Goal: Task Accomplishment & Management: Use online tool/utility

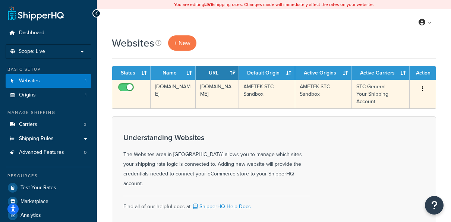
click at [167, 95] on td "[DOMAIN_NAME]" at bounding box center [172, 94] width 45 height 29
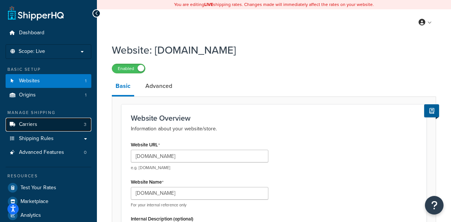
click at [51, 127] on link "Carriers 3" at bounding box center [49, 125] width 86 height 14
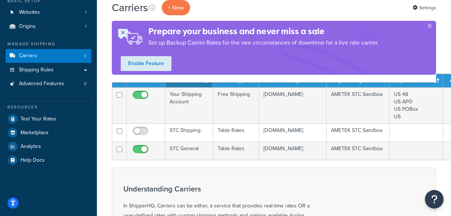
scroll to position [37, 0]
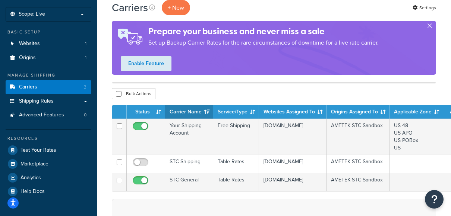
click at [428, 26] on button "button" at bounding box center [429, 27] width 2 height 2
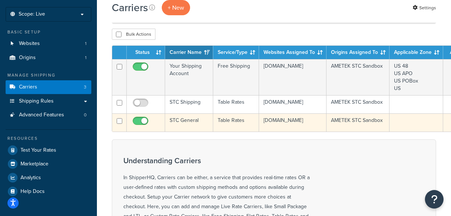
click at [183, 132] on td "STC General" at bounding box center [189, 123] width 48 height 18
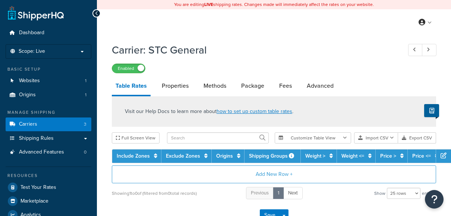
select select "25"
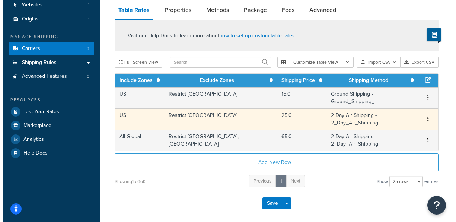
scroll to position [88, 0]
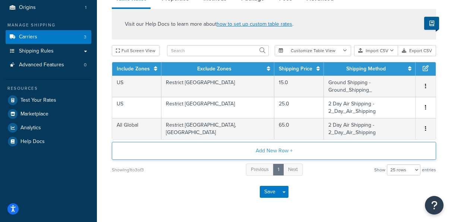
click at [190, 142] on button "Add New Row +" at bounding box center [274, 151] width 324 height 18
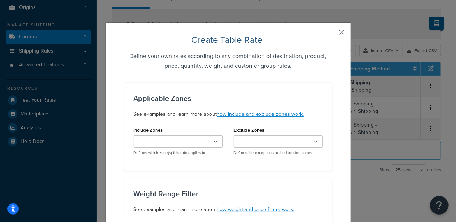
click at [332, 34] on button "button" at bounding box center [331, 35] width 2 height 2
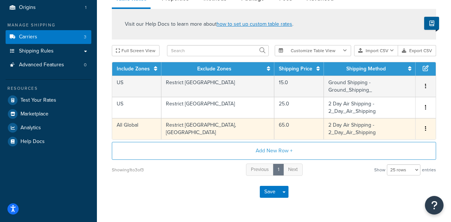
click at [274, 118] on td "65.0" at bounding box center [299, 128] width 50 height 21
select select "182324"
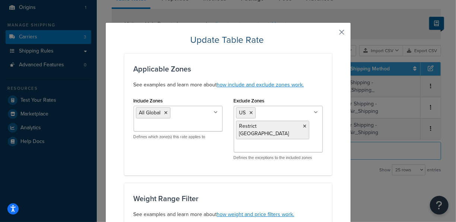
click at [332, 34] on button "button" at bounding box center [331, 35] width 2 height 2
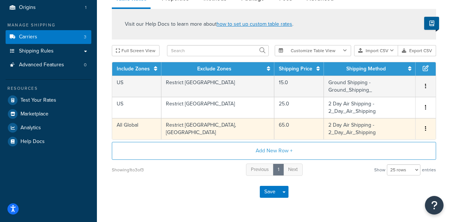
click at [352, 118] on td "2 Day Air Shipping - 2_Day_Air_Shipping" at bounding box center [370, 128] width 92 height 21
select select "182324"
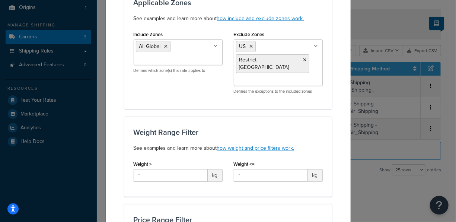
scroll to position [0, 0]
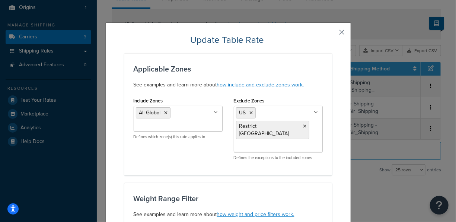
click at [332, 34] on button "button" at bounding box center [331, 35] width 2 height 2
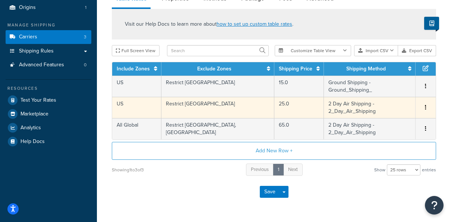
click at [274, 97] on td "25.0" at bounding box center [299, 107] width 50 height 21
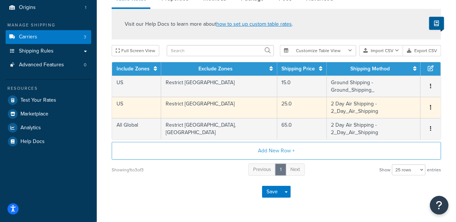
select select "182324"
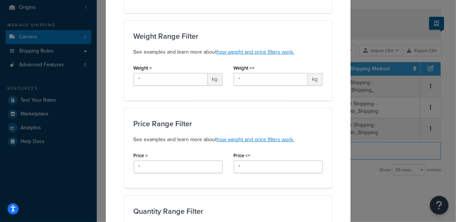
scroll to position [186, 0]
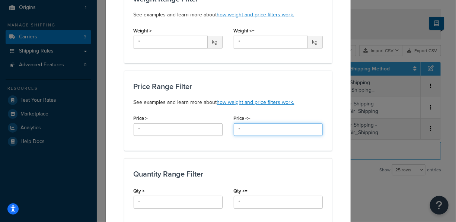
drag, startPoint x: 264, startPoint y: 123, endPoint x: 212, endPoint y: 119, distance: 53.0
click at [212, 119] on div "Price > * Price <= *" at bounding box center [228, 127] width 200 height 29
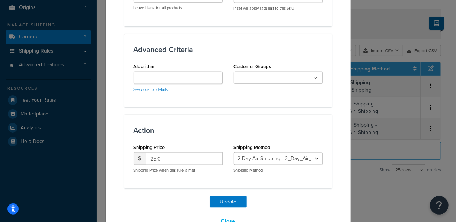
scroll to position [476, 0]
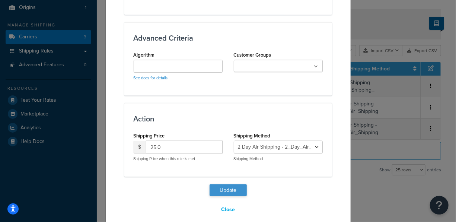
type input "1000"
click at [231, 184] on button "Update" at bounding box center [228, 190] width 37 height 12
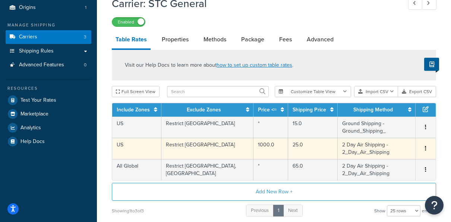
click at [253, 138] on td "1000.0" at bounding box center [270, 148] width 35 height 21
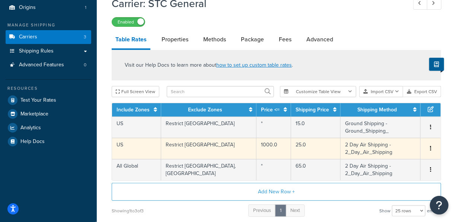
select select "182324"
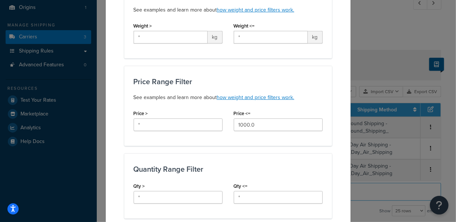
scroll to position [223, 0]
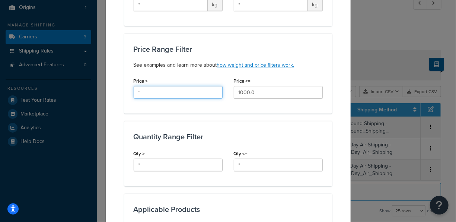
drag, startPoint x: 155, startPoint y: 86, endPoint x: 117, endPoint y: 81, distance: 38.4
click at [118, 81] on div "Update Table Rate Applicable Zones See examples and learn more about how includ…" at bounding box center [228, 141] width 246 height 685
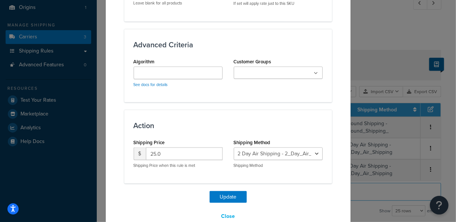
scroll to position [476, 0]
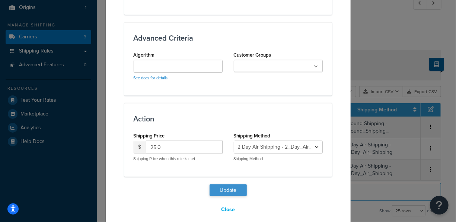
type input "0"
click at [230, 184] on button "Update" at bounding box center [228, 190] width 37 height 12
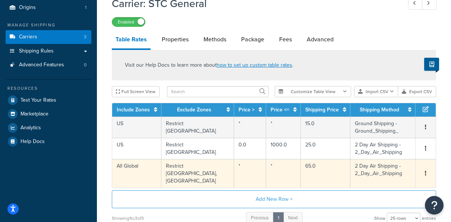
click at [301, 166] on td "65.0" at bounding box center [326, 173] width 50 height 29
select select "182324"
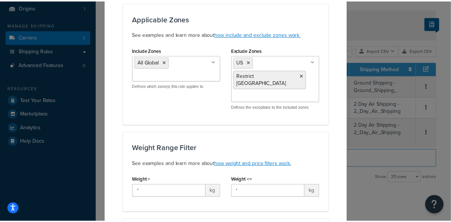
scroll to position [29, 0]
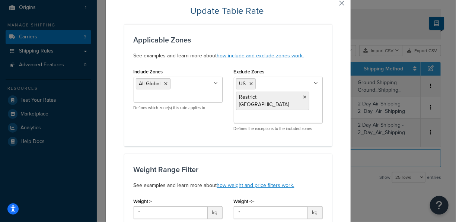
click at [332, 5] on button "button" at bounding box center [331, 6] width 2 height 2
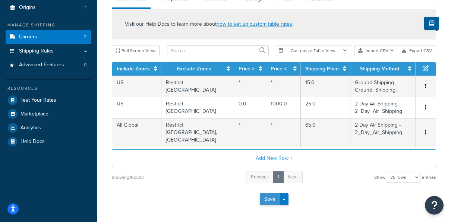
click at [268, 193] on button "Save" at bounding box center [270, 199] width 20 height 12
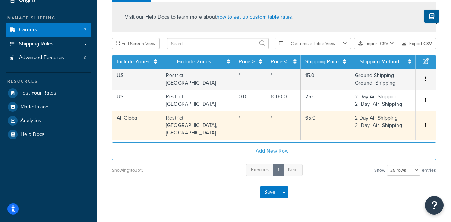
scroll to position [110, 0]
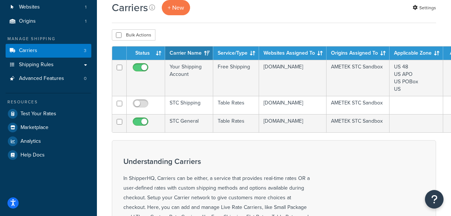
scroll to position [74, 0]
